Goal: Transaction & Acquisition: Obtain resource

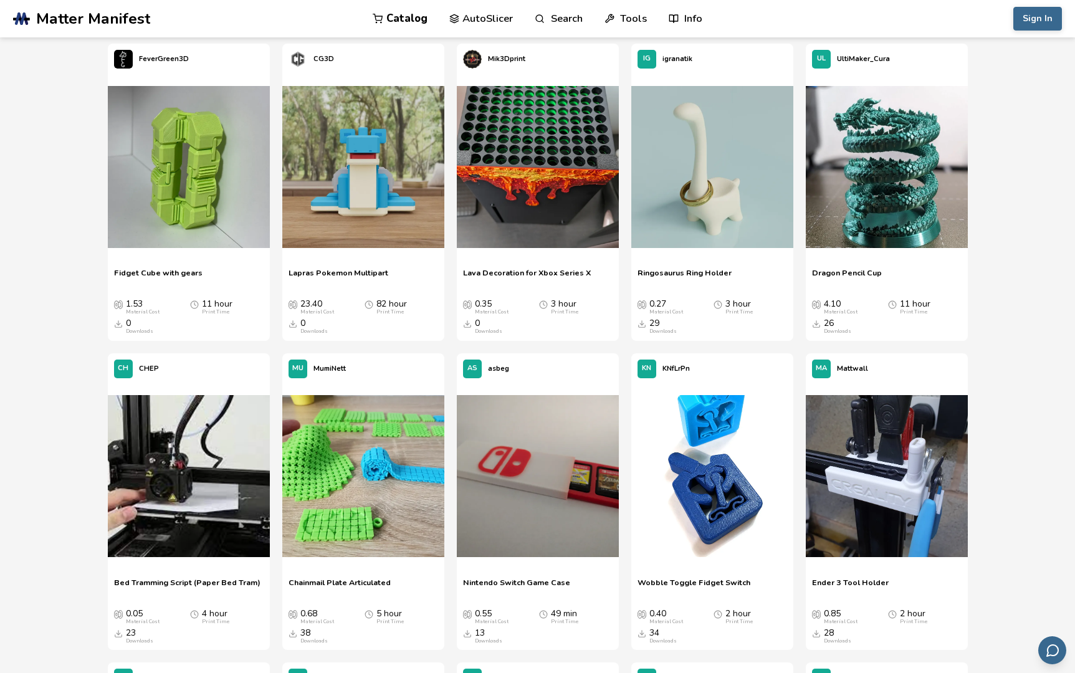
scroll to position [2549, 0]
click at [722, 203] on img at bounding box center [712, 167] width 162 height 162
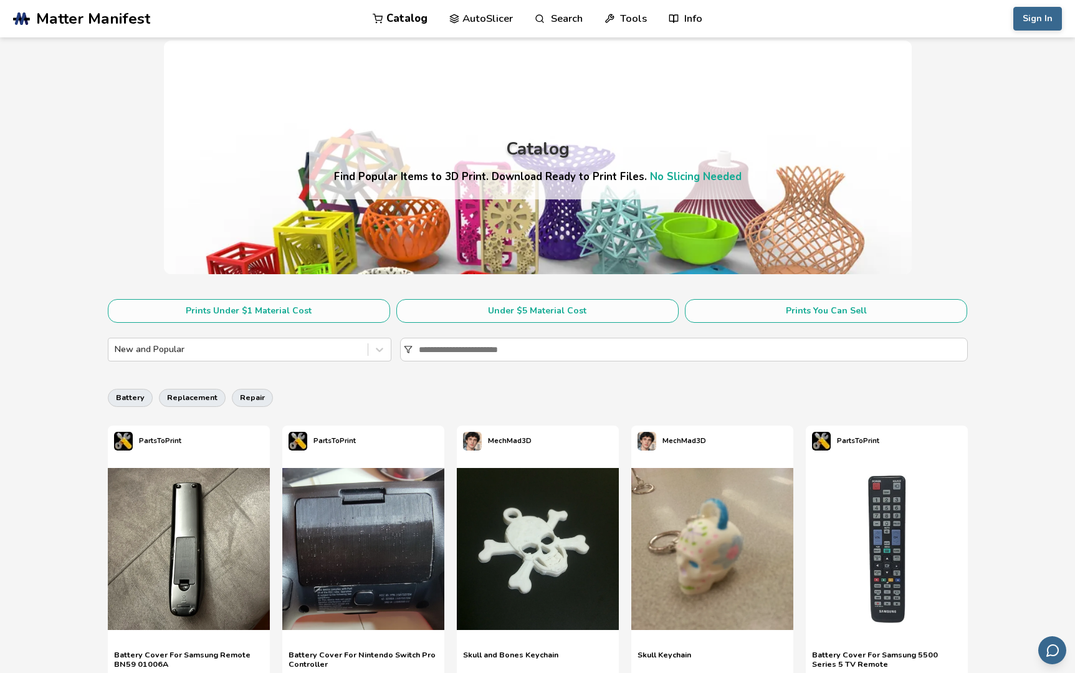
scroll to position [1, 0]
click at [442, 355] on input at bounding box center [693, 349] width 548 height 22
type input "***"
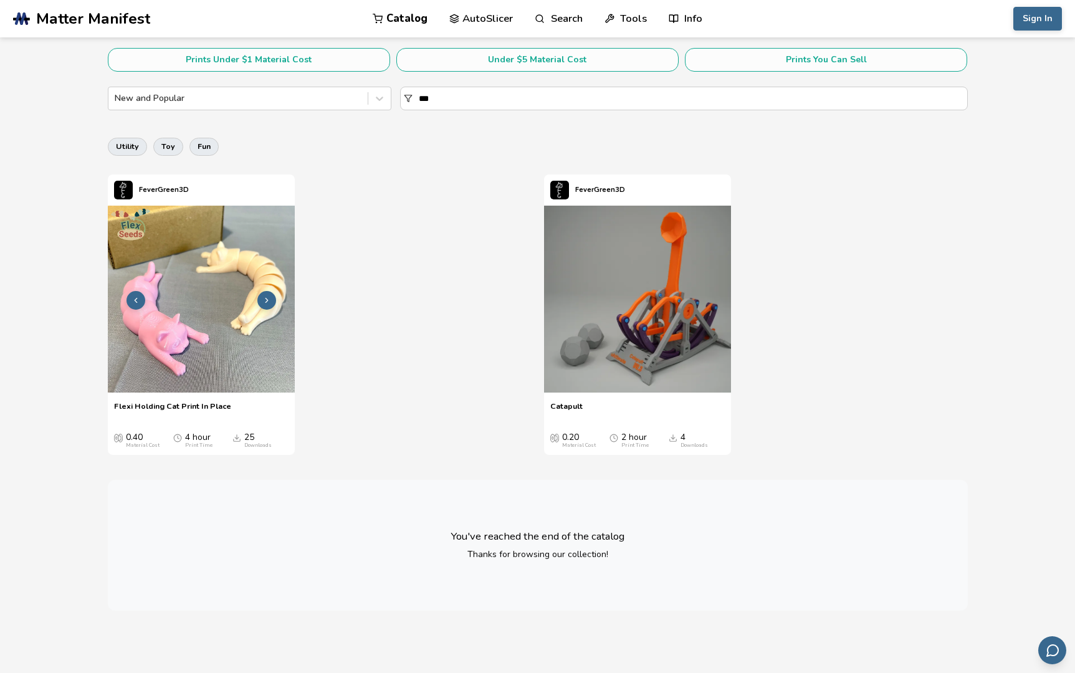
scroll to position [252, 0]
click at [201, 326] on img at bounding box center [201, 298] width 187 height 187
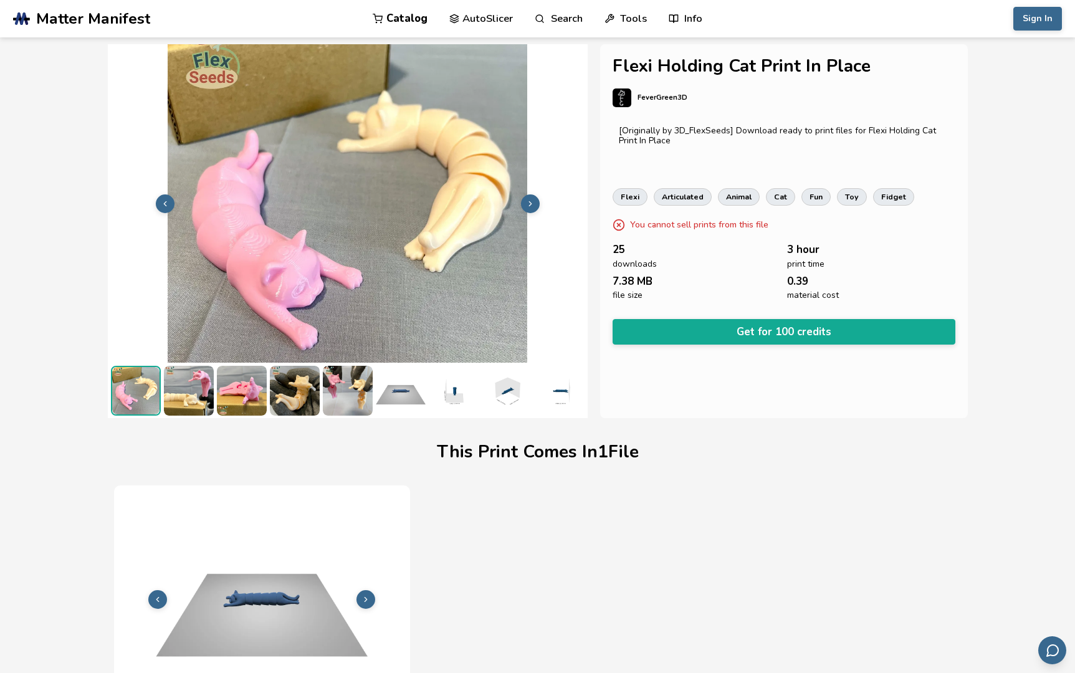
scroll to position [0, 1]
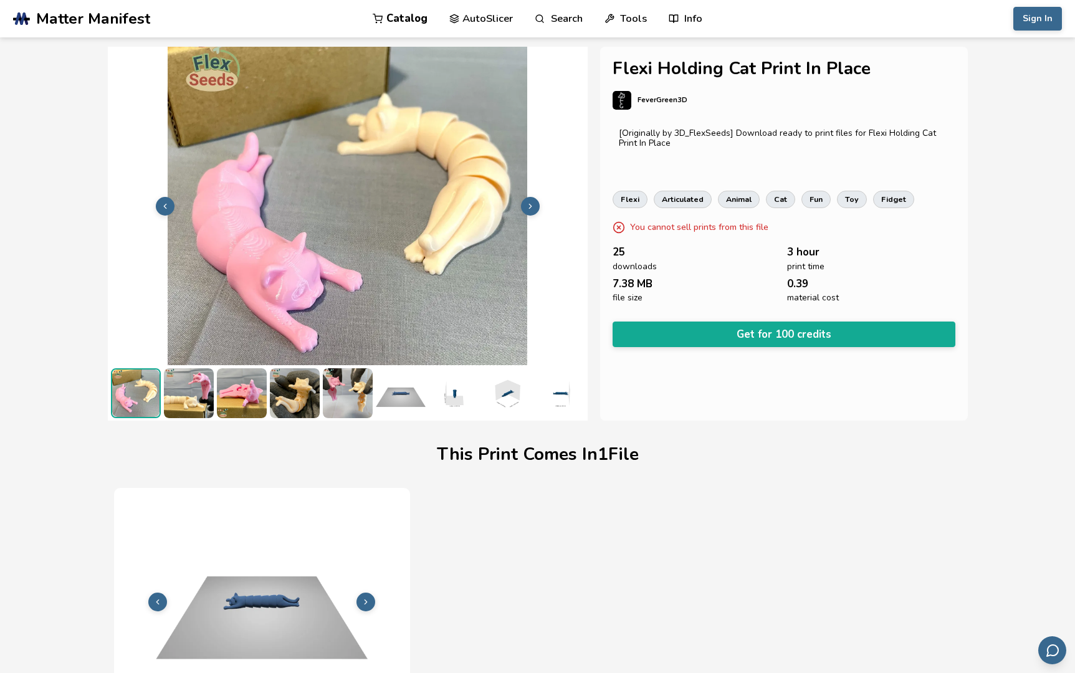
click at [241, 395] on img at bounding box center [242, 393] width 50 height 50
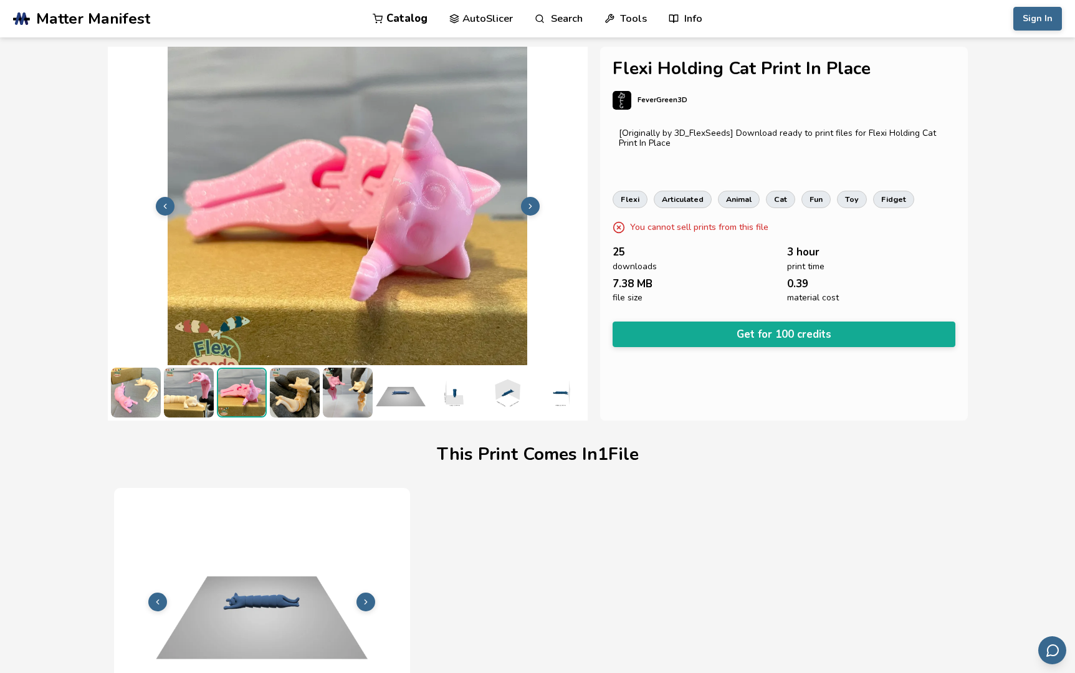
click at [286, 399] on img at bounding box center [295, 393] width 50 height 50
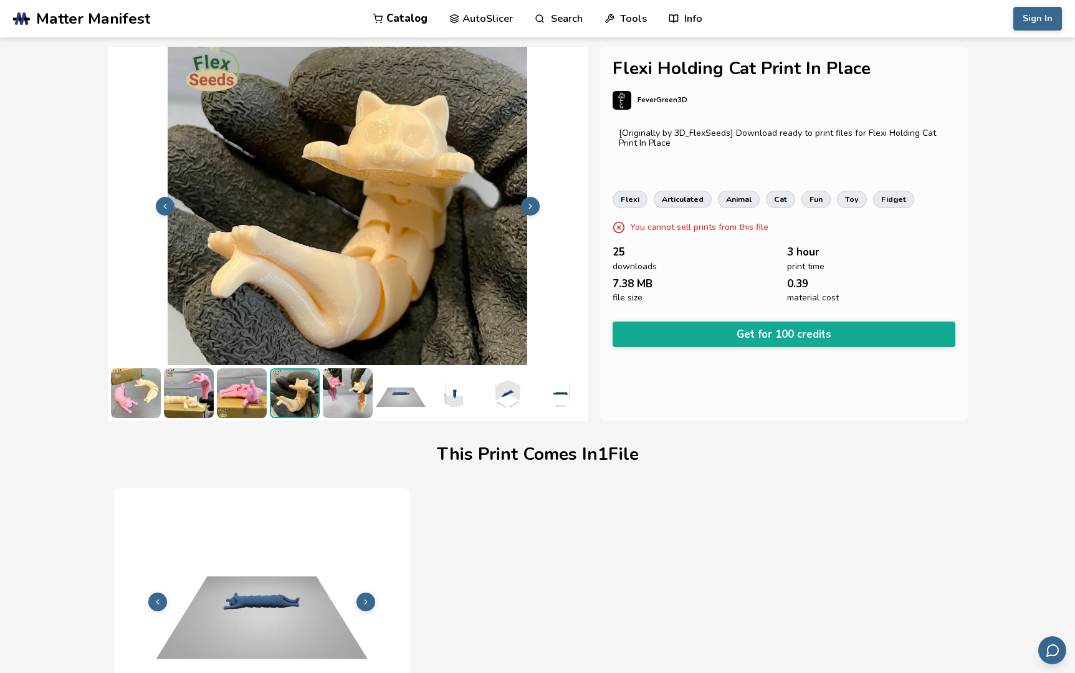
scroll to position [0, 1]
click at [345, 403] on img at bounding box center [348, 393] width 50 height 50
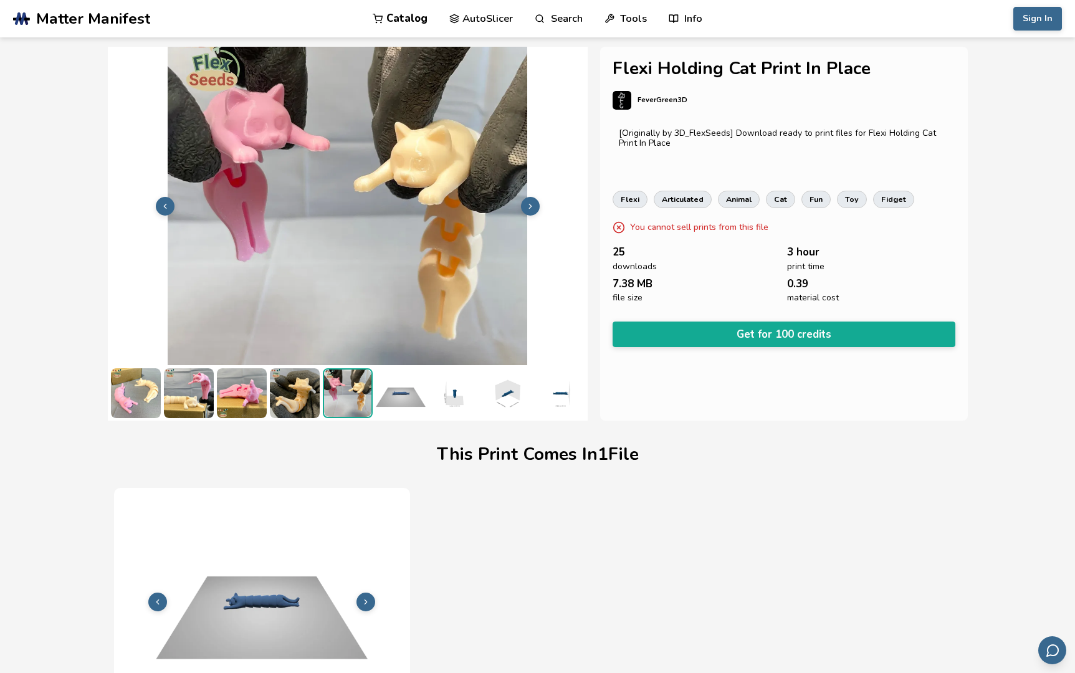
scroll to position [0, 0]
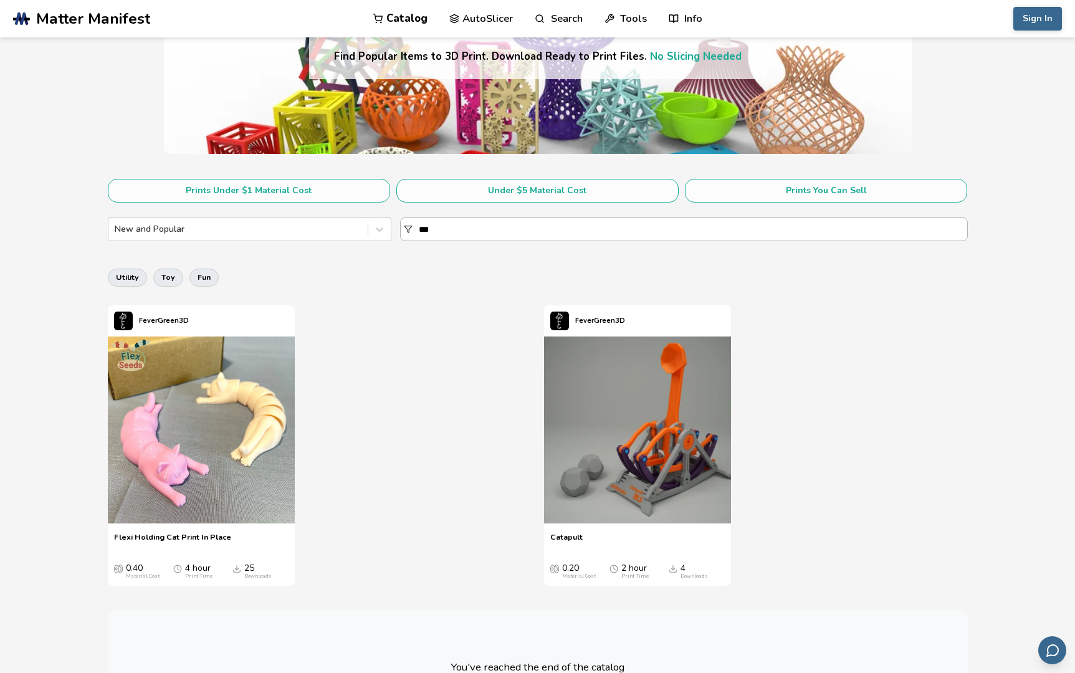
scroll to position [123, 0]
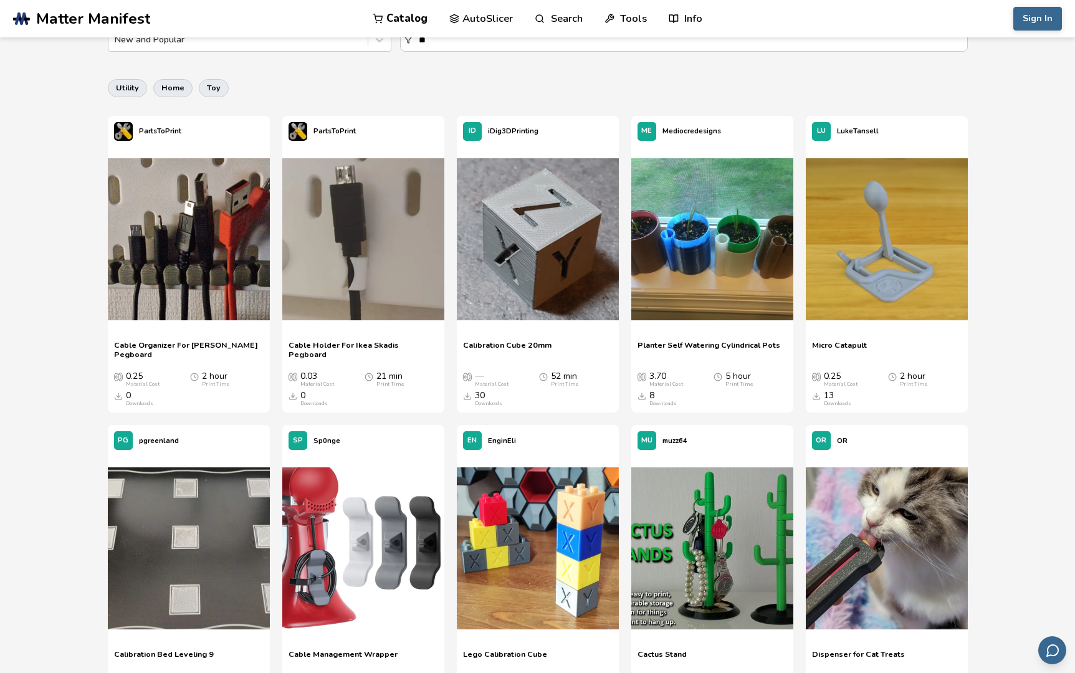
scroll to position [360, 0]
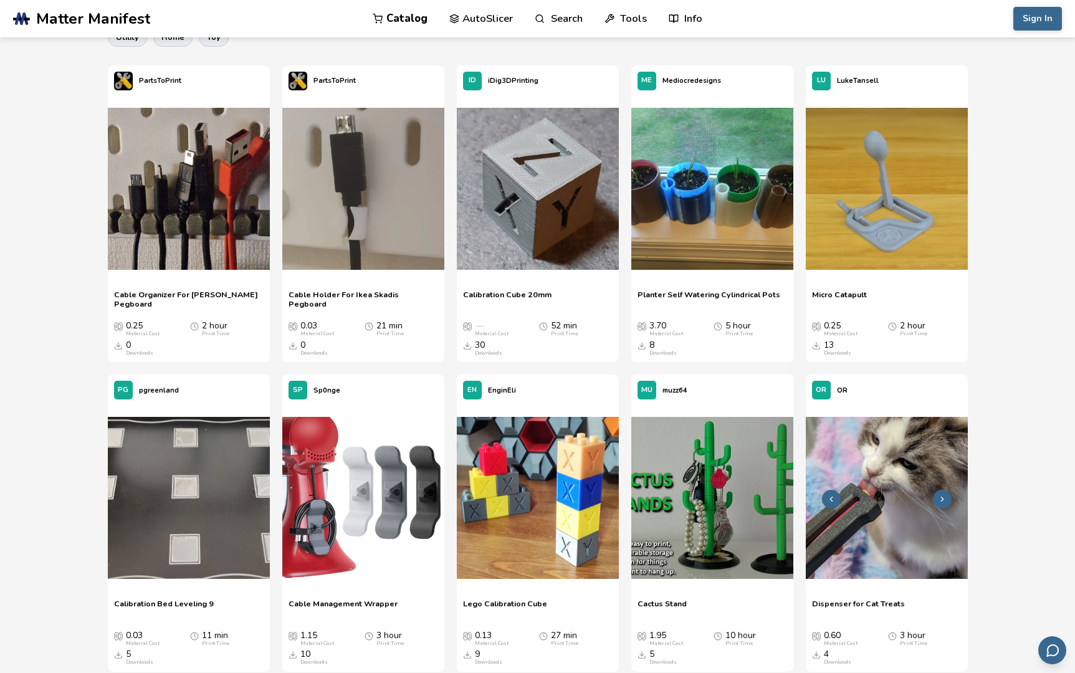
click at [893, 507] on img at bounding box center [887, 498] width 162 height 162
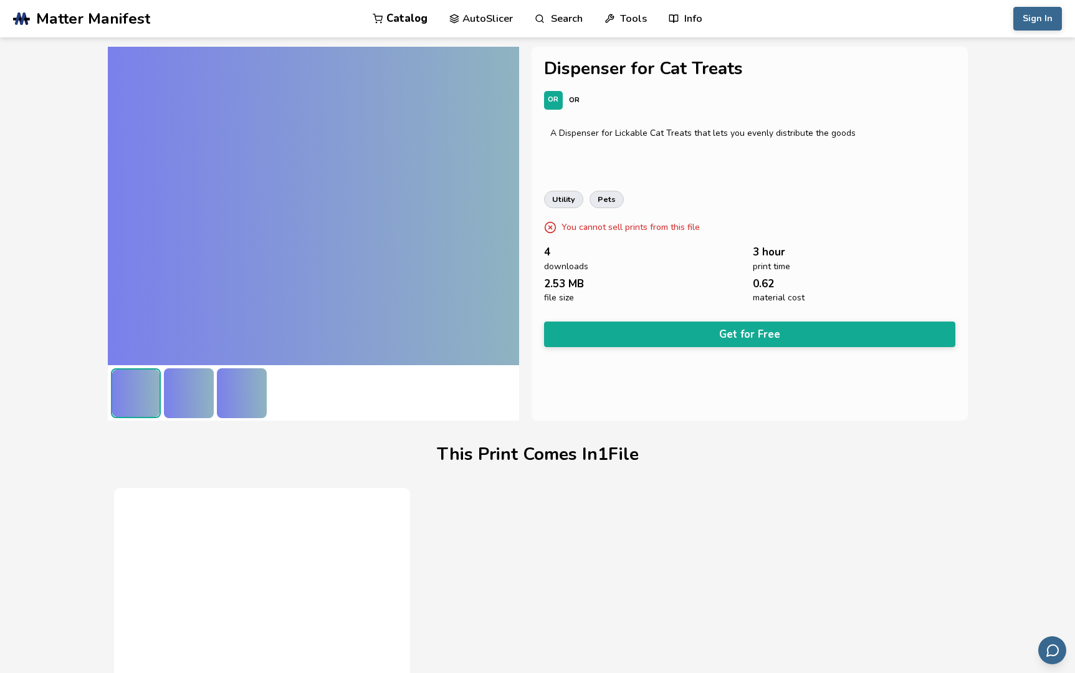
scroll to position [61, 0]
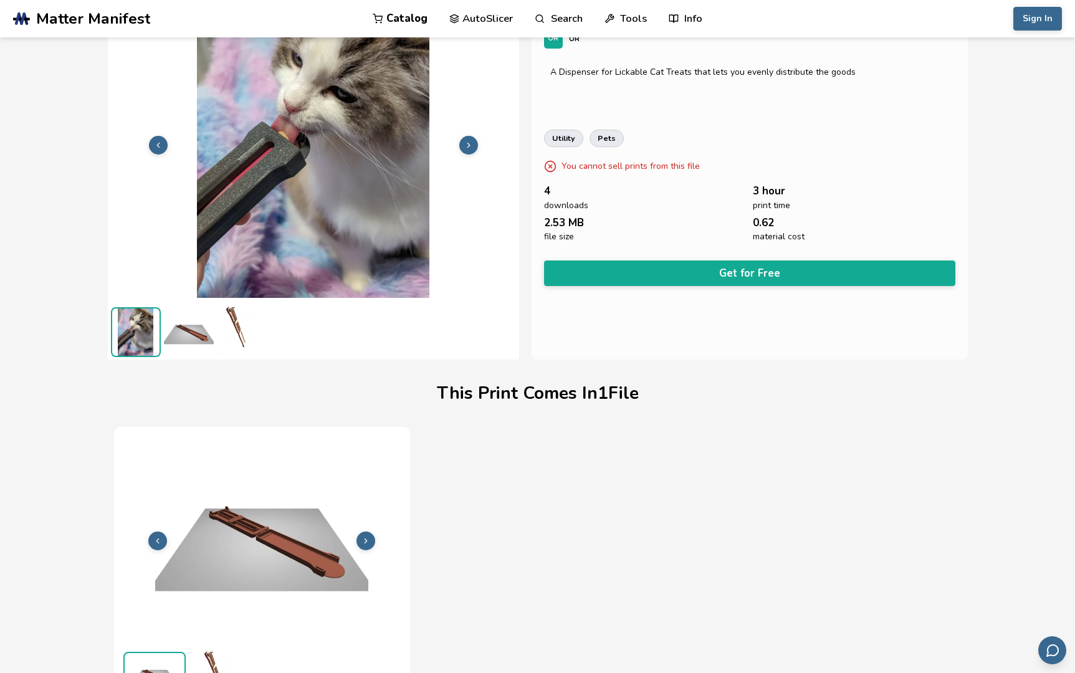
click at [193, 332] on img at bounding box center [189, 332] width 50 height 50
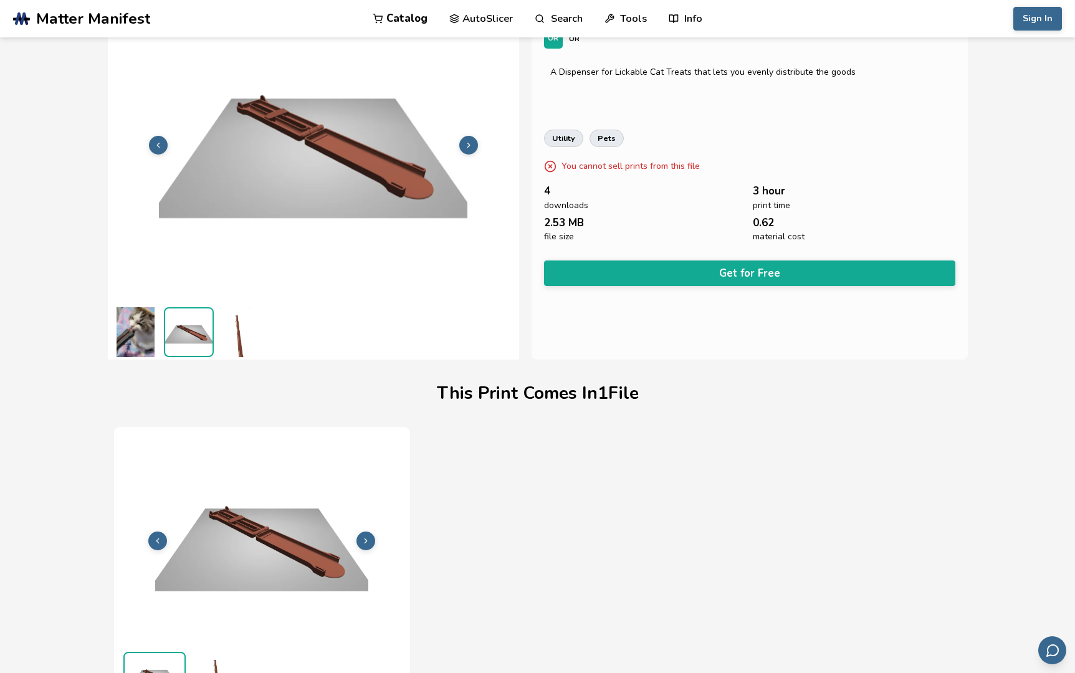
scroll to position [61, 1]
click at [239, 335] on img at bounding box center [242, 332] width 50 height 50
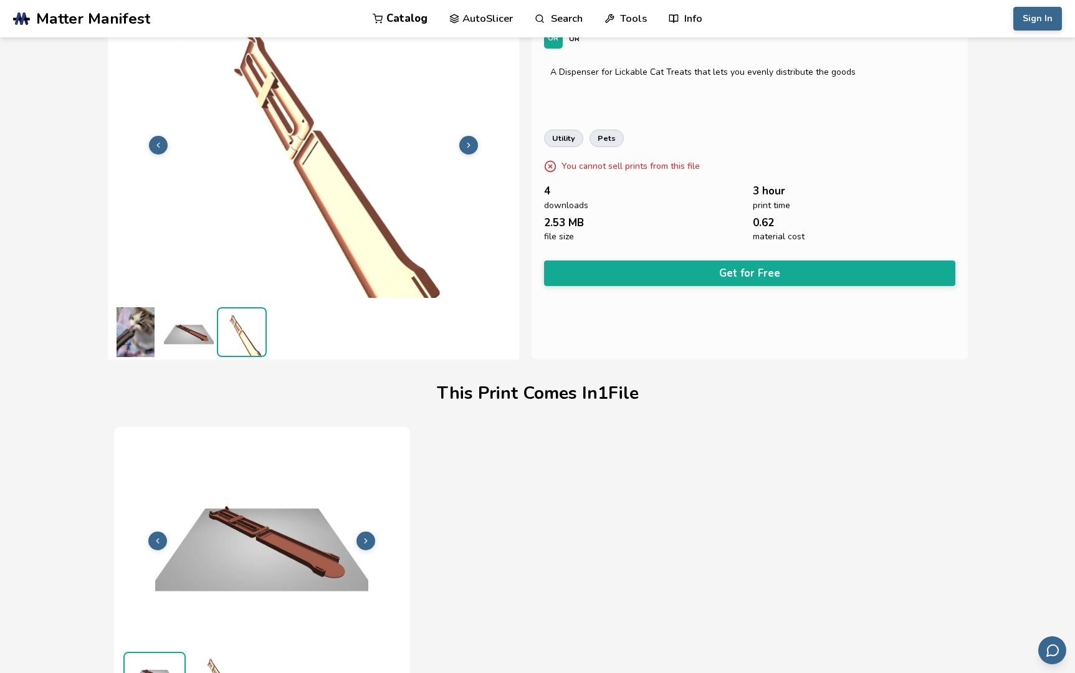
click at [199, 337] on img at bounding box center [189, 332] width 50 height 50
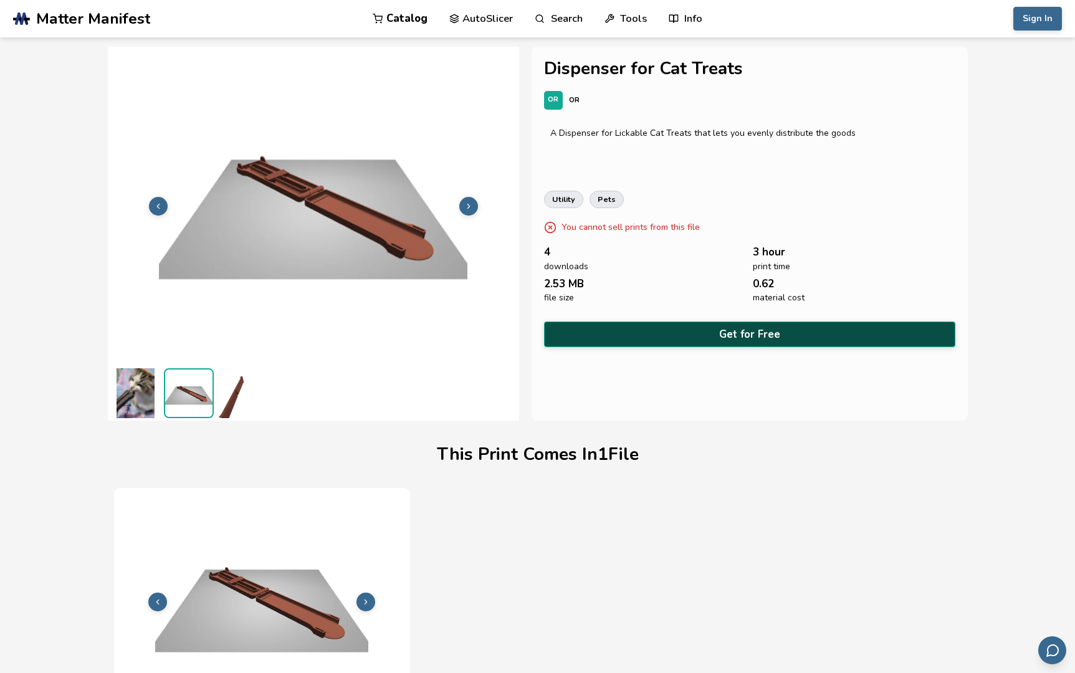
scroll to position [1, 0]
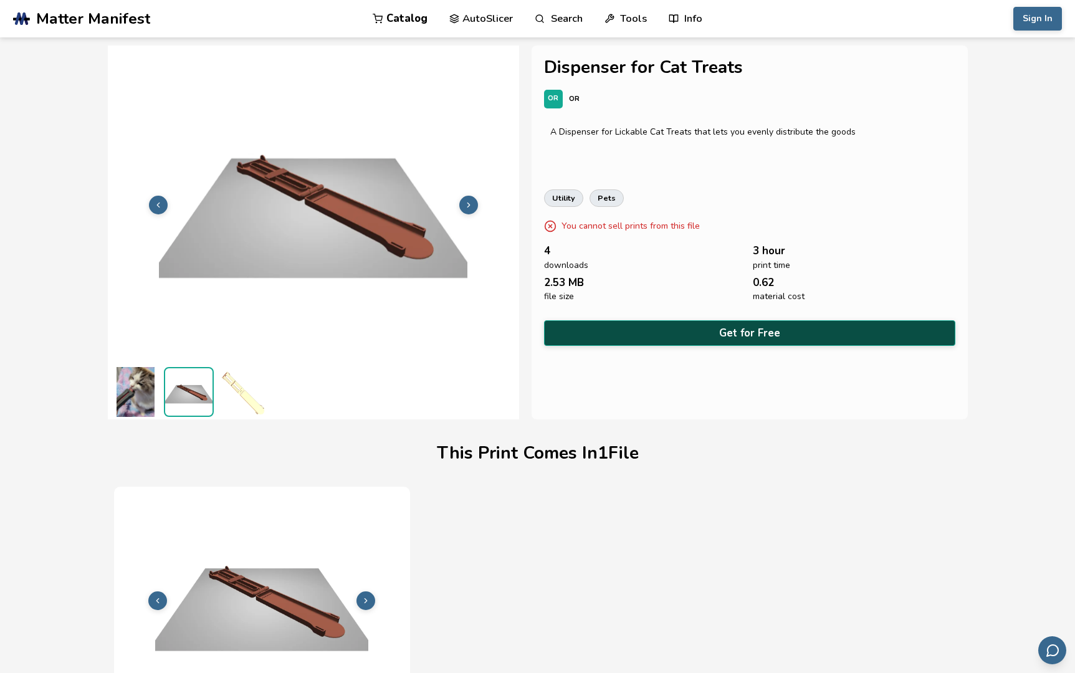
click at [745, 326] on button "Get for Free" at bounding box center [749, 333] width 411 height 26
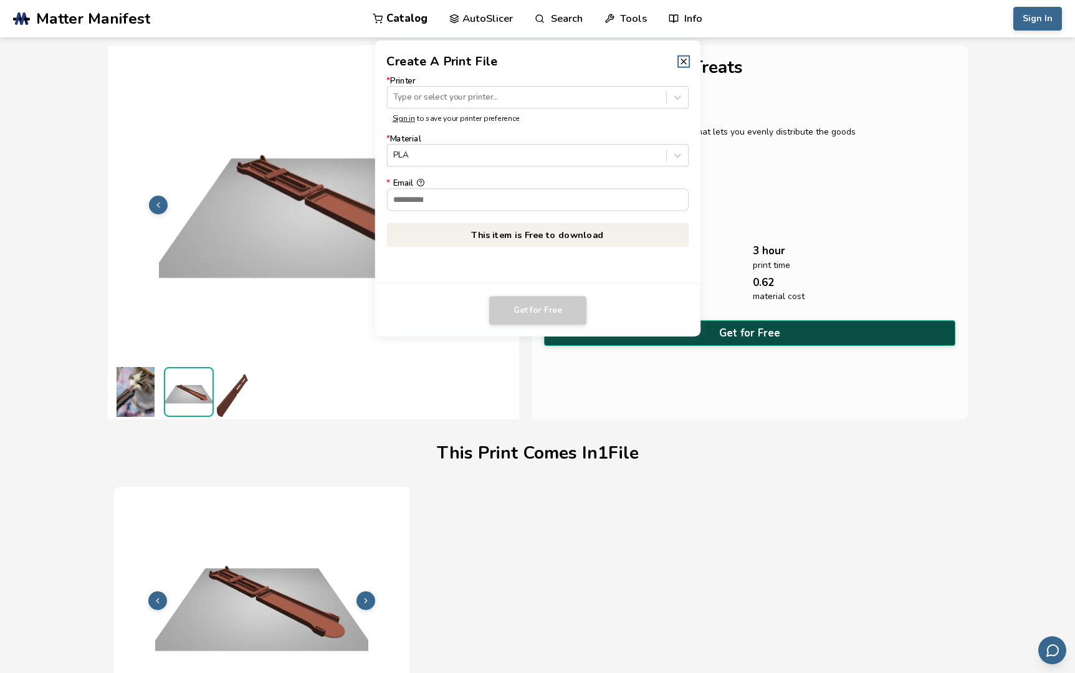
scroll to position [0, 0]
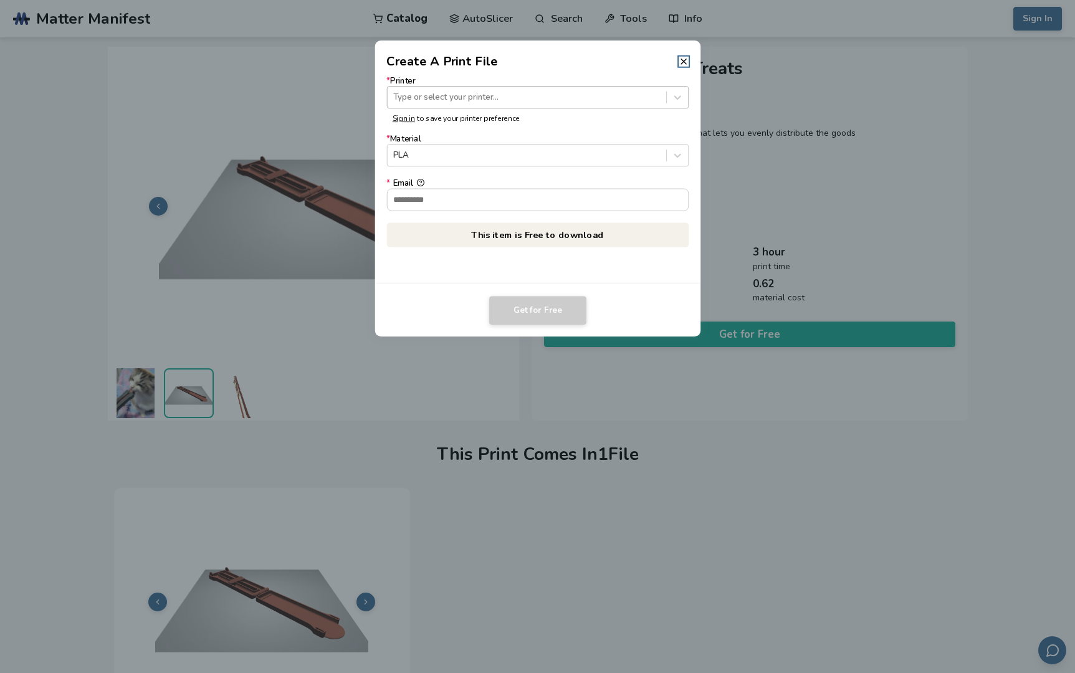
click at [548, 98] on div at bounding box center [526, 98] width 267 height 12
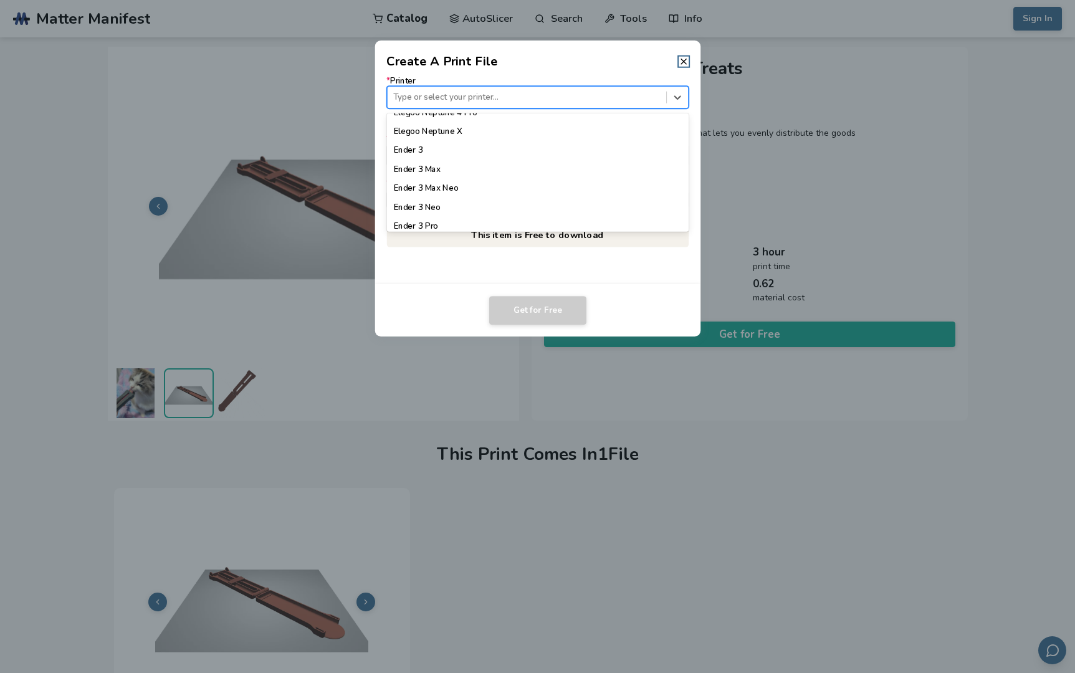
scroll to position [632, 0]
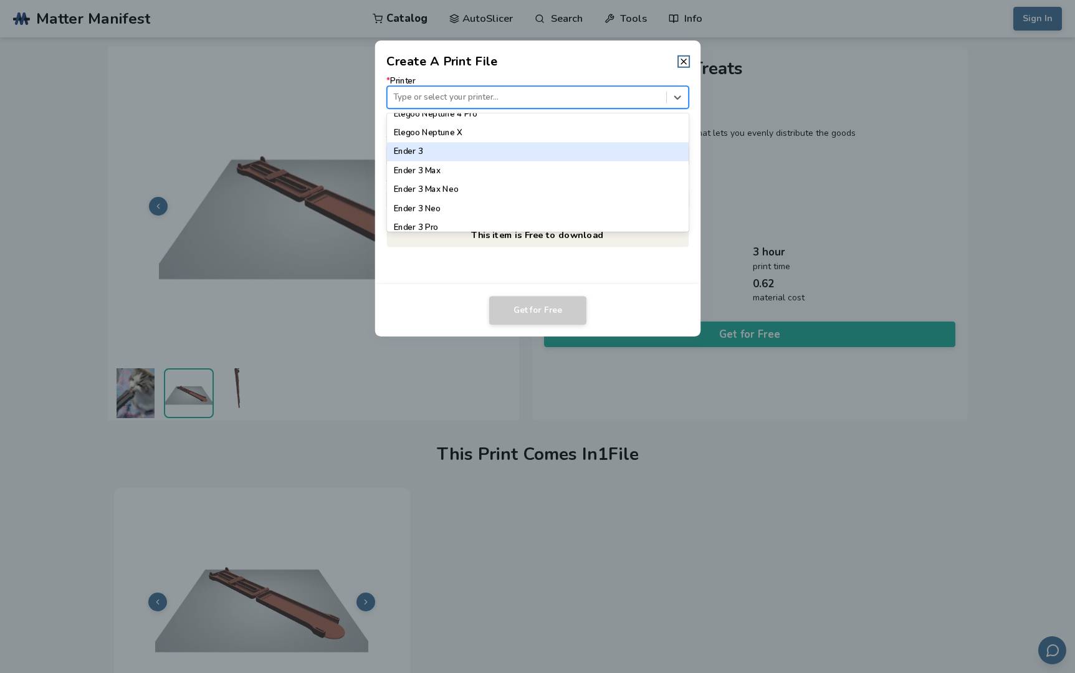
click at [444, 146] on div "Ender 3" at bounding box center [537, 151] width 302 height 19
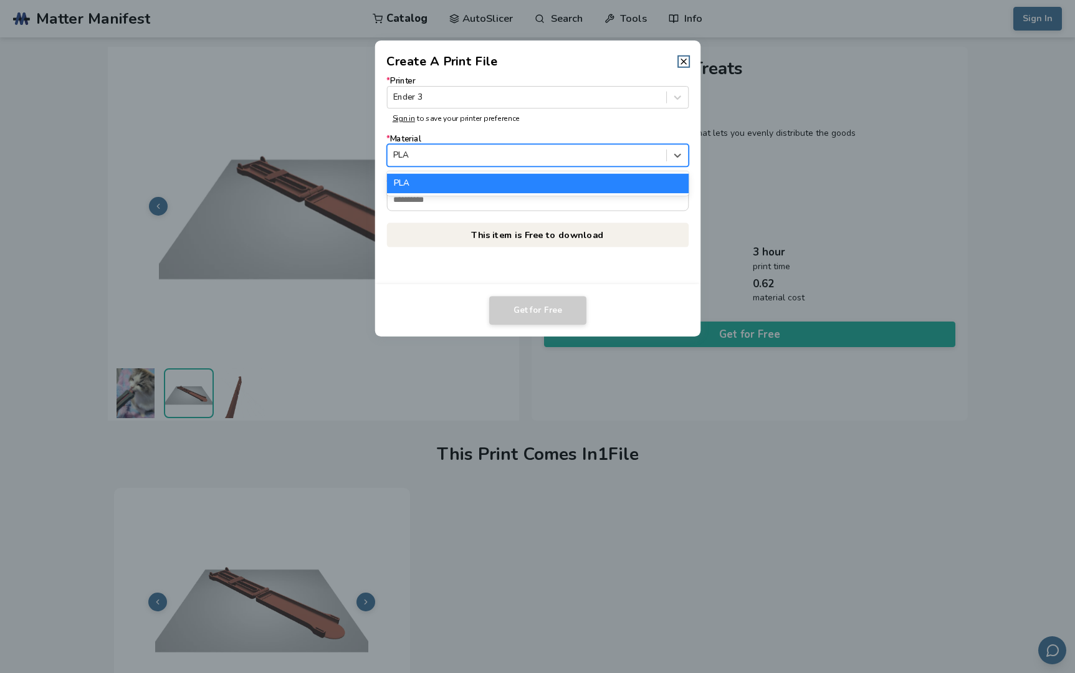
click at [479, 163] on div "PLA" at bounding box center [526, 155] width 279 height 17
click at [492, 157] on div at bounding box center [526, 156] width 267 height 12
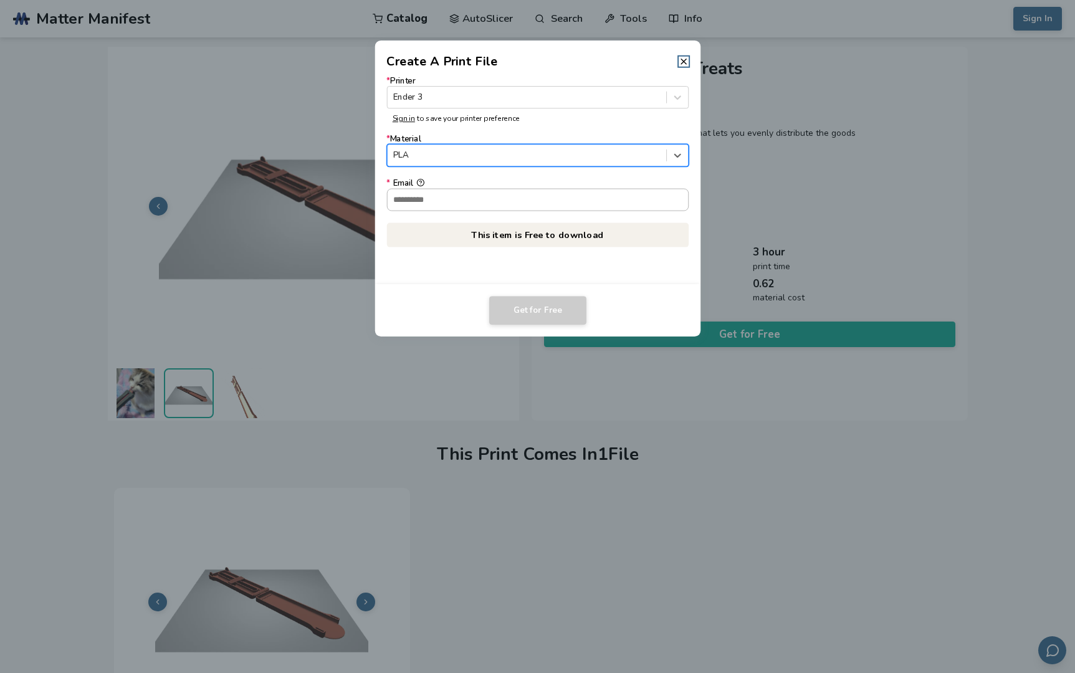
click at [467, 194] on input "* Email" at bounding box center [537, 199] width 301 height 21
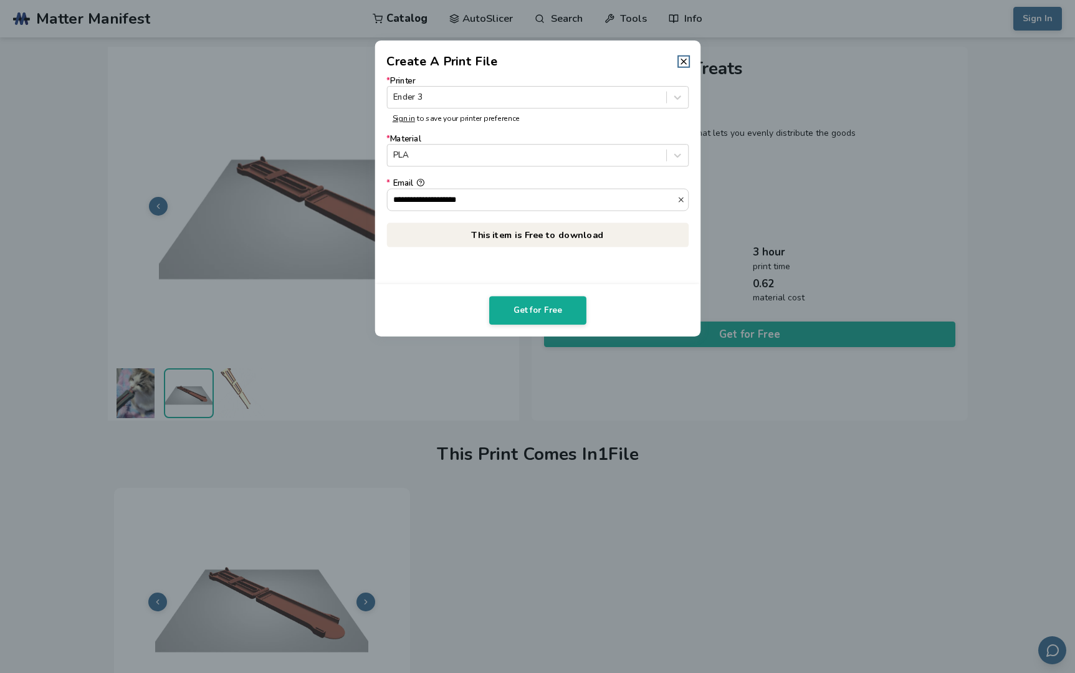
type input "**********"
click at [606, 302] on div "Get for Free" at bounding box center [537, 310] width 302 height 29
click at [548, 309] on button "Get for Free" at bounding box center [537, 310] width 97 height 29
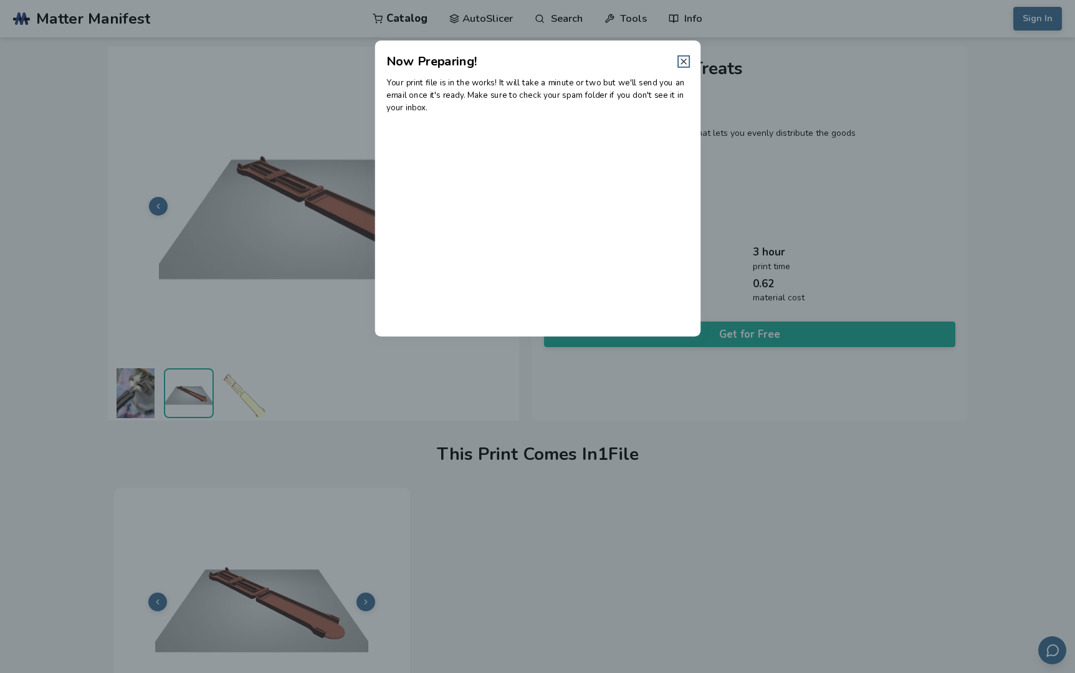
click at [686, 60] on icon at bounding box center [684, 62] width 10 height 10
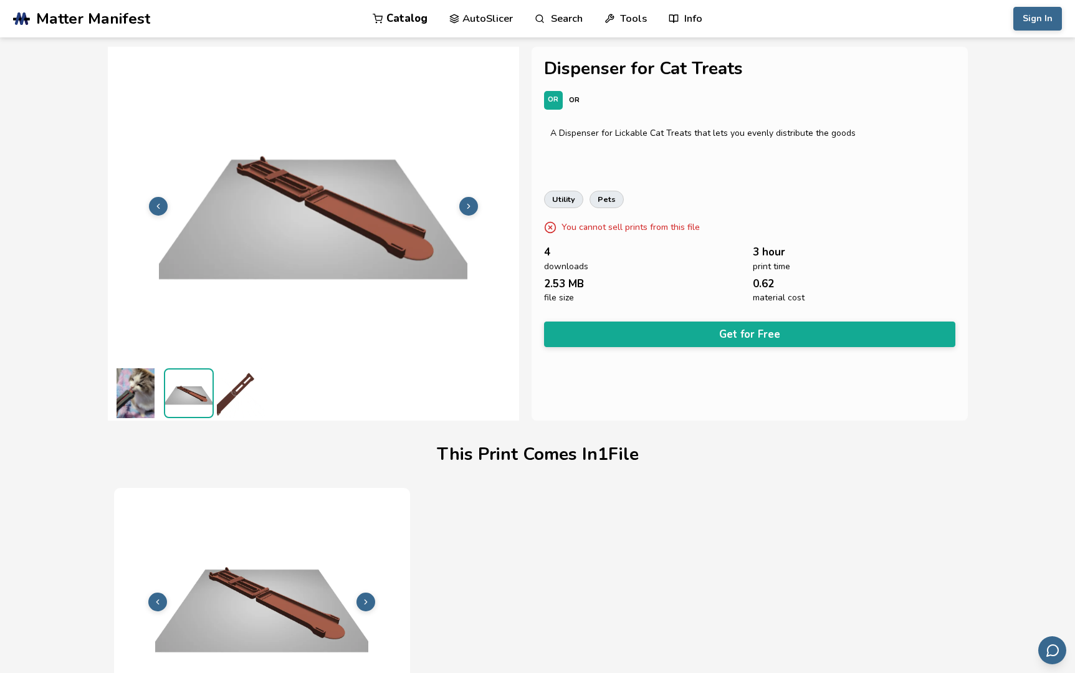
scroll to position [0, 0]
